Goal: Transaction & Acquisition: Purchase product/service

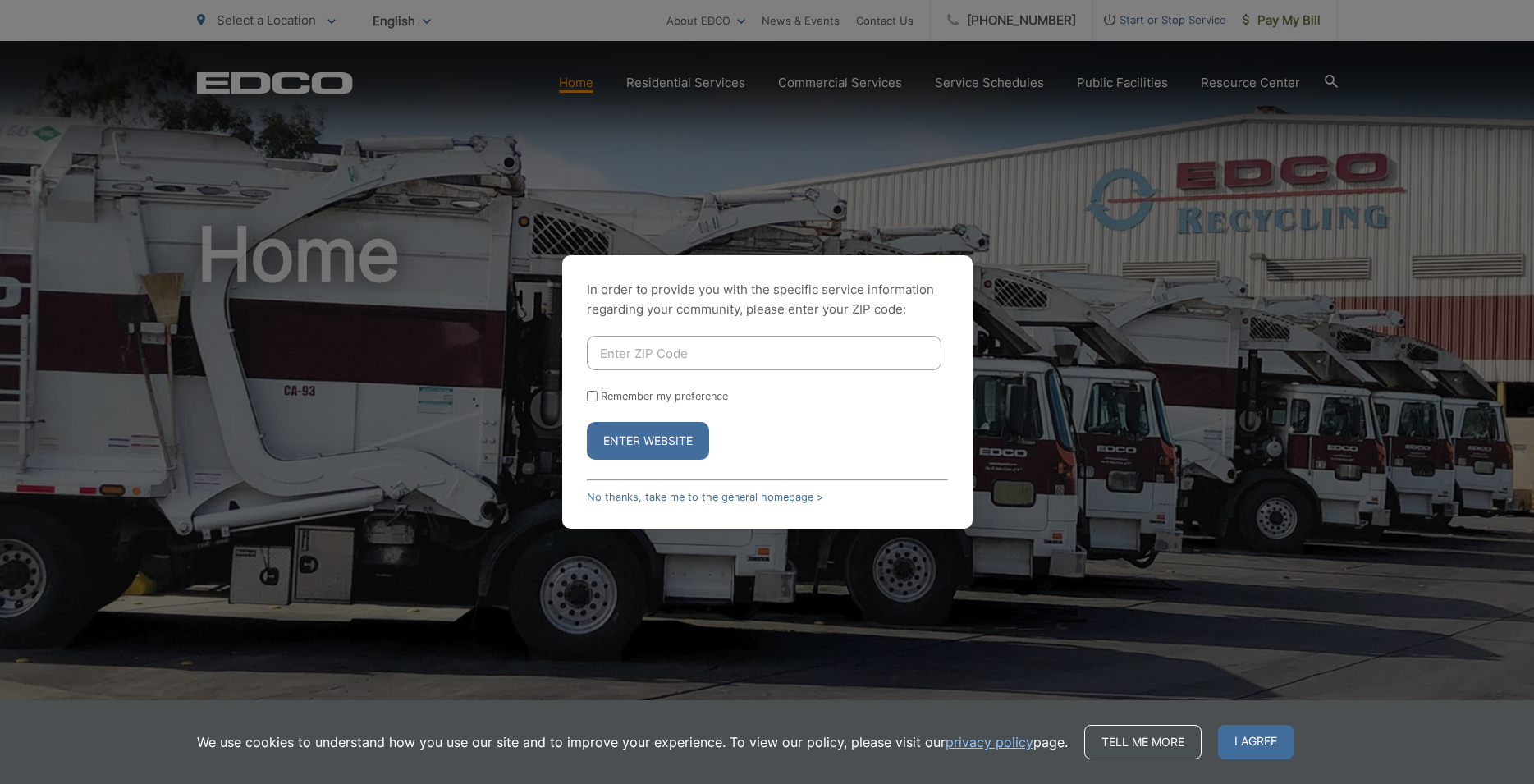
click at [614, 351] on input "Enter ZIP Code" at bounding box center [764, 352] width 354 height 34
click at [587, 422] on button "Enter Website" at bounding box center [648, 441] width 123 height 37
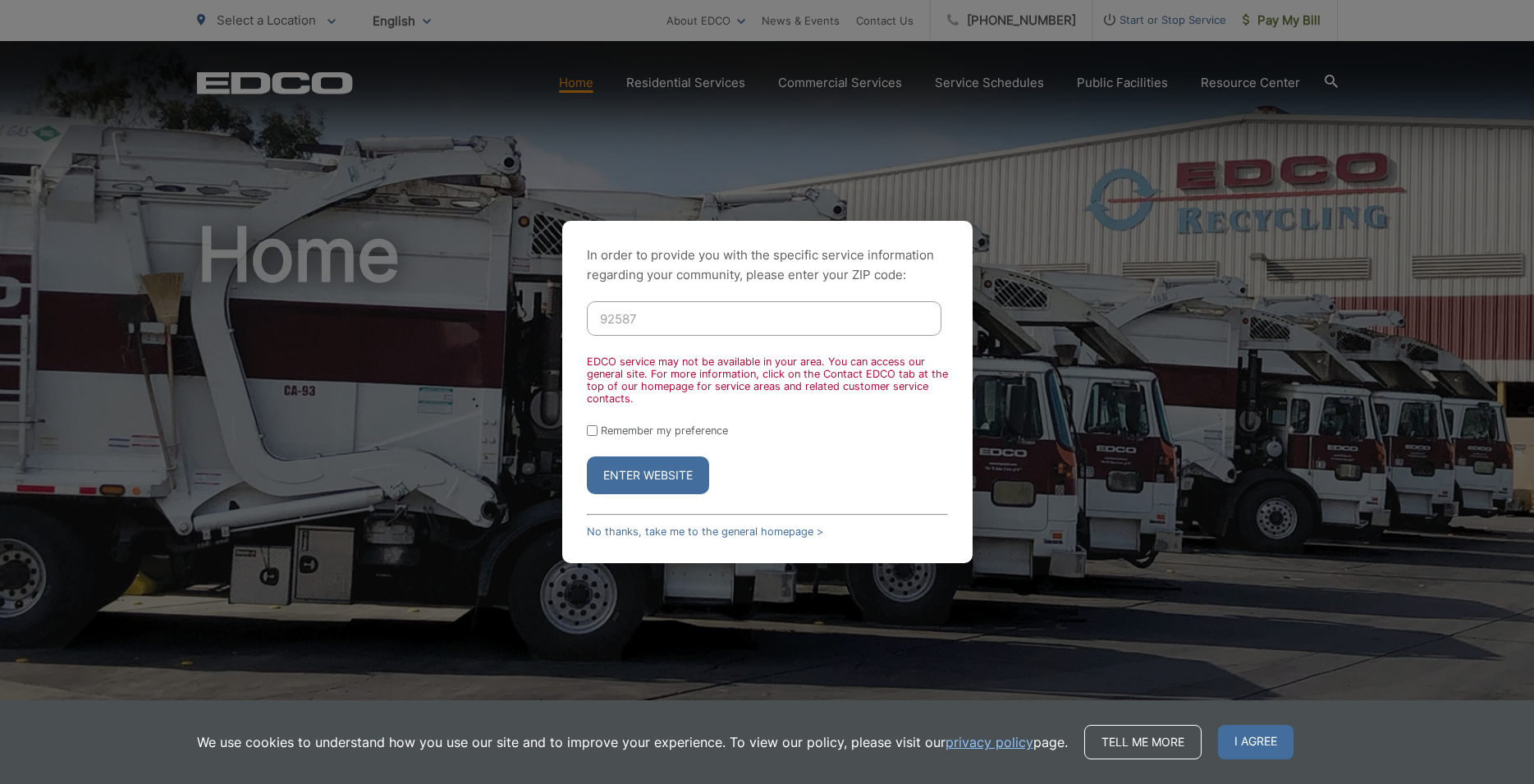
drag, startPoint x: 648, startPoint y: 316, endPoint x: 488, endPoint y: 312, distance: 160.0
click at [587, 312] on input "92587" at bounding box center [764, 318] width 354 height 34
type input "92673"
click at [587, 456] on button "Enter Website" at bounding box center [648, 475] width 123 height 37
click at [594, 427] on input "Remember my preference" at bounding box center [592, 430] width 11 height 11
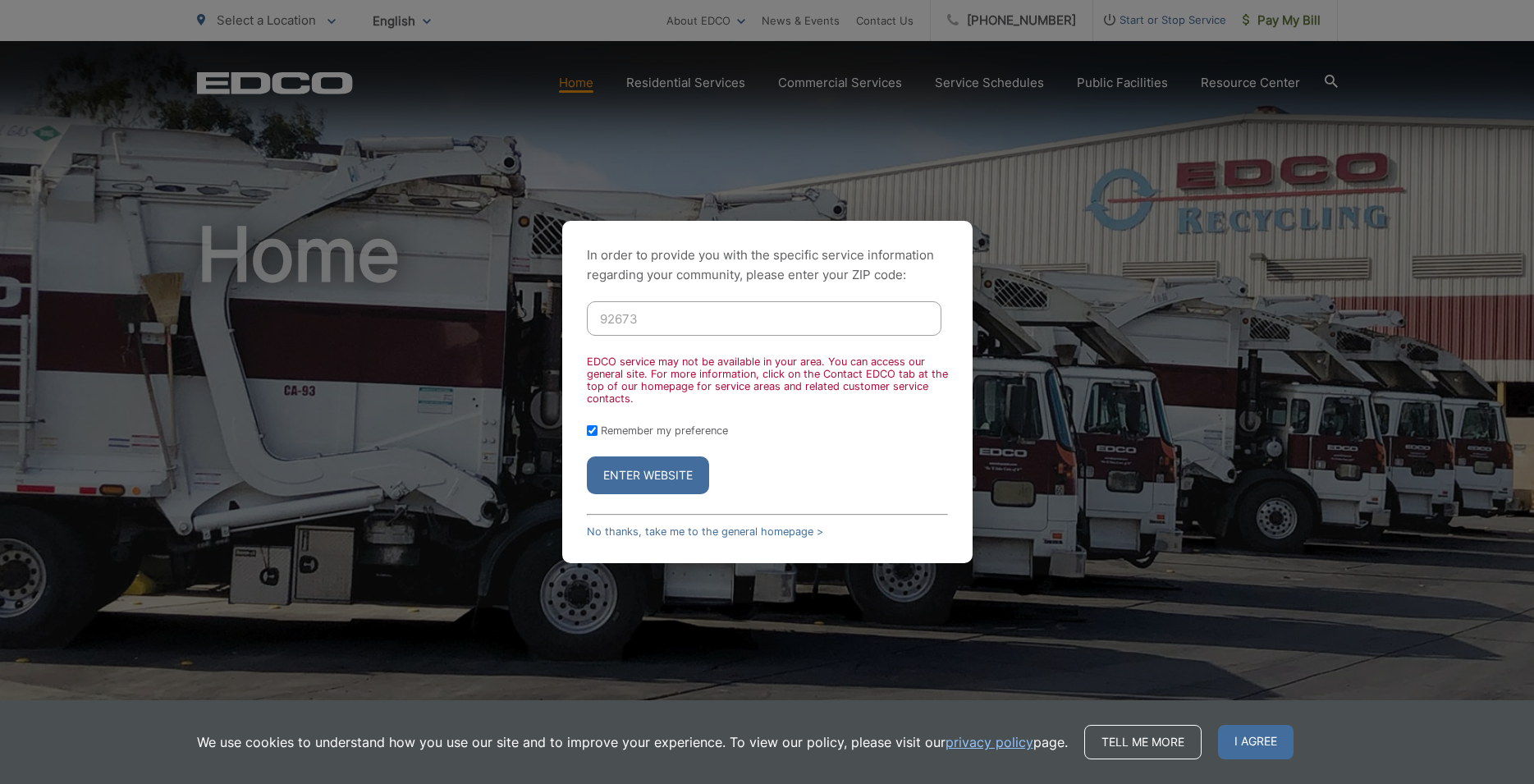
checkbox input "true"
click at [638, 472] on button "Enter Website" at bounding box center [648, 475] width 123 height 37
click at [657, 474] on button "Enter Website" at bounding box center [648, 475] width 123 height 37
click at [676, 327] on input "92673" at bounding box center [764, 318] width 354 height 34
type input "9"
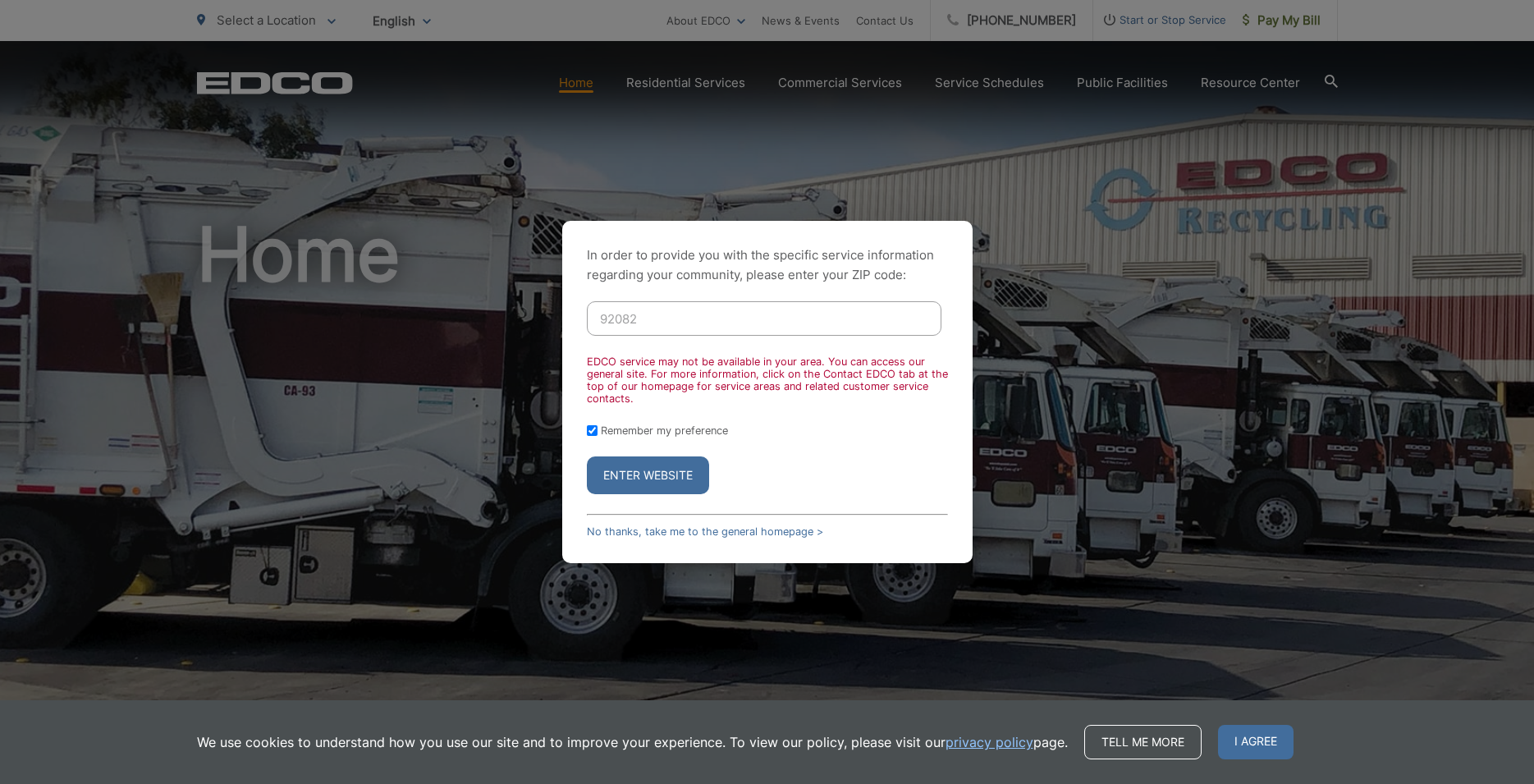
type input "92082"
click at [631, 487] on button "Enter Website" at bounding box center [648, 475] width 123 height 37
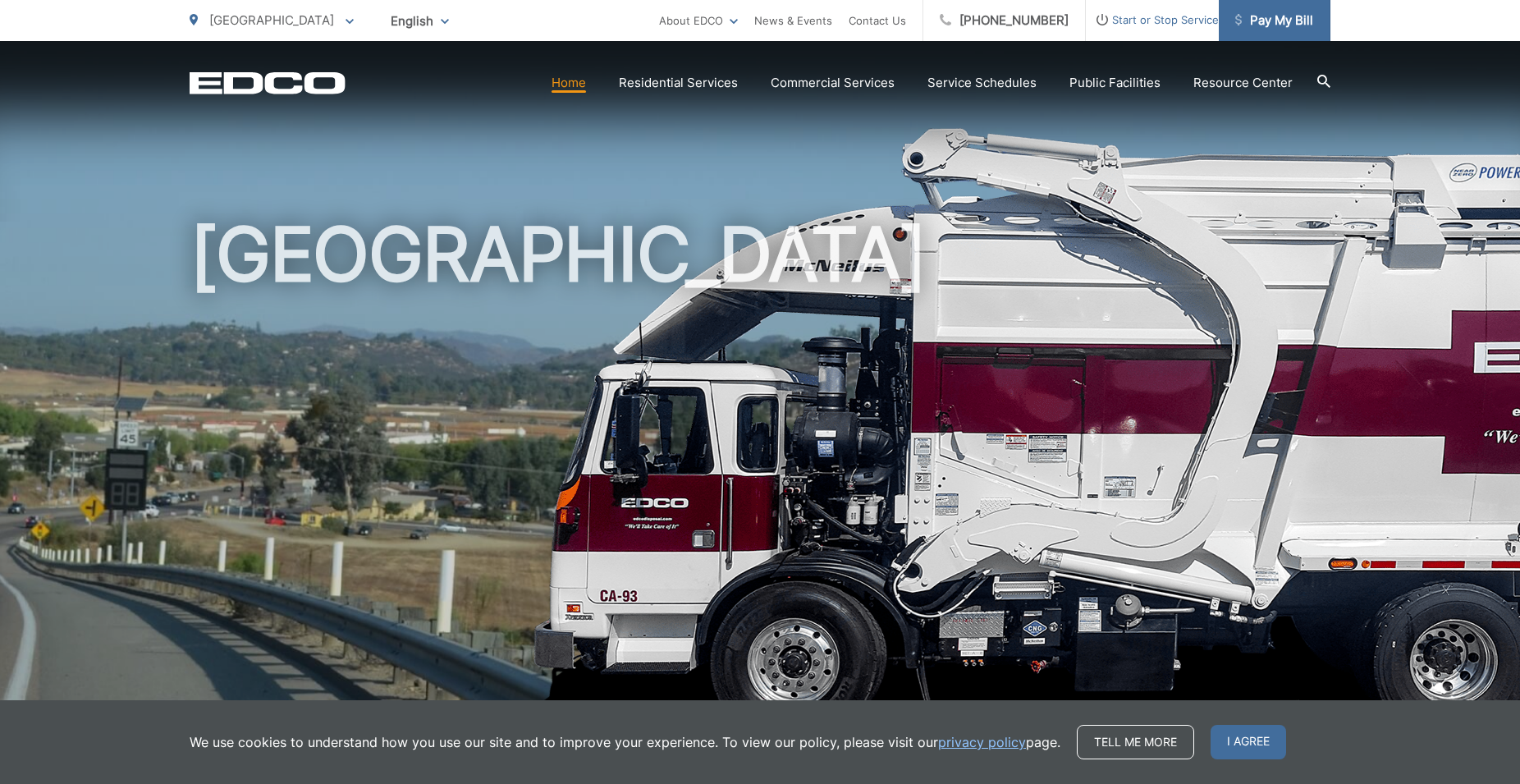
click at [1293, 25] on span "Pay My Bill" at bounding box center [1275, 20] width 78 height 20
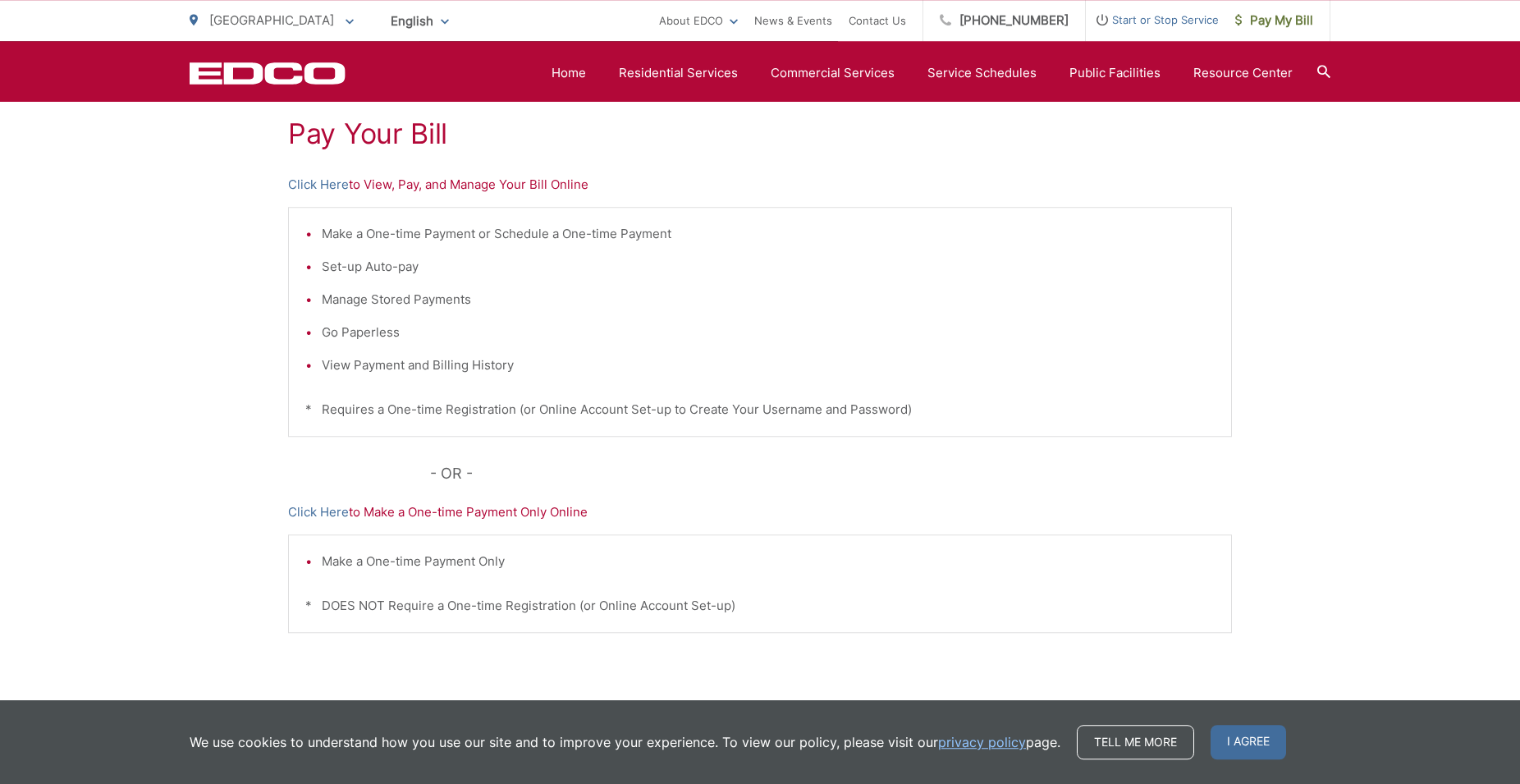
scroll to position [335, 0]
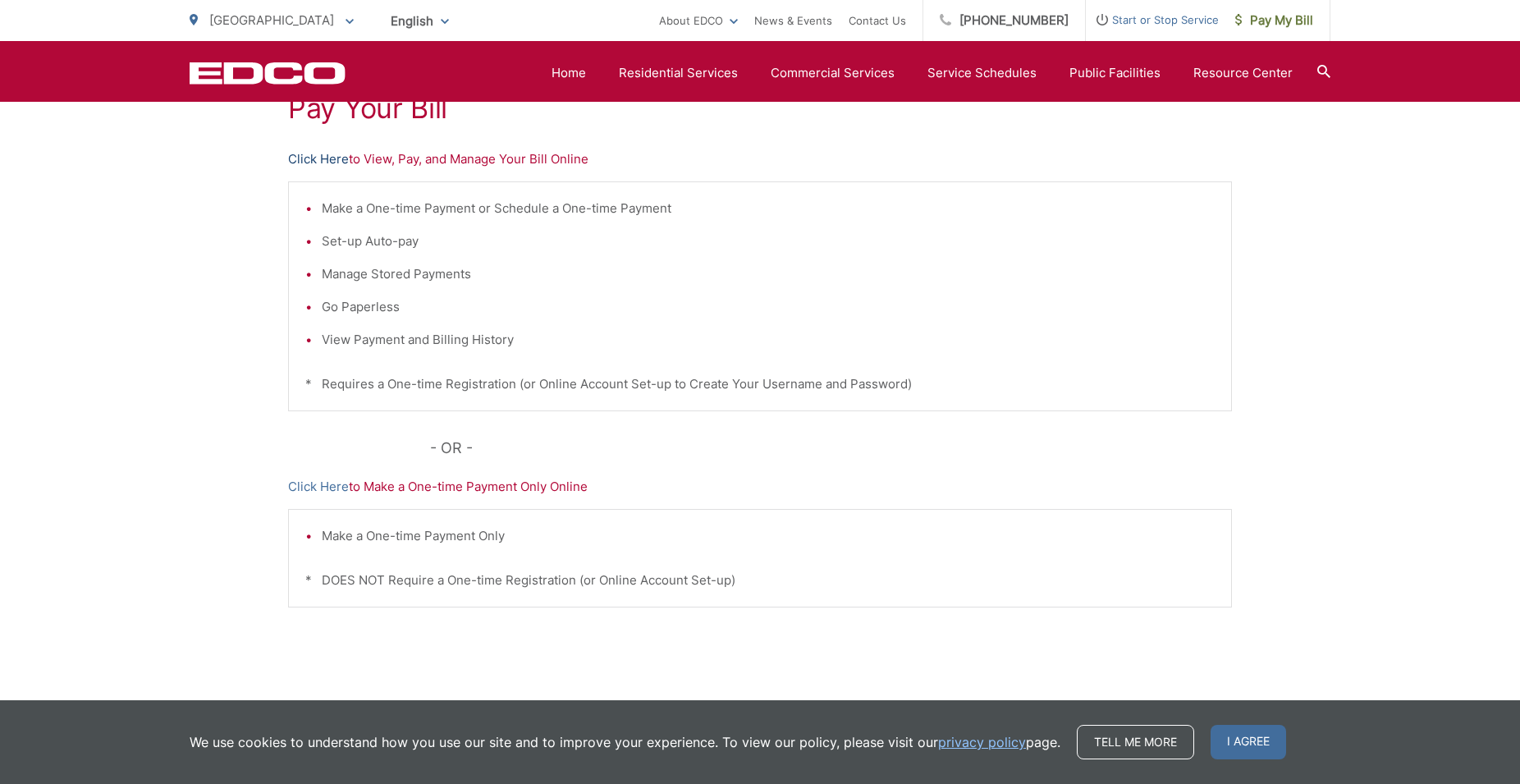
click at [335, 163] on link "Click Here" at bounding box center [318, 158] width 60 height 20
